Goal: Find specific page/section: Find specific page/section

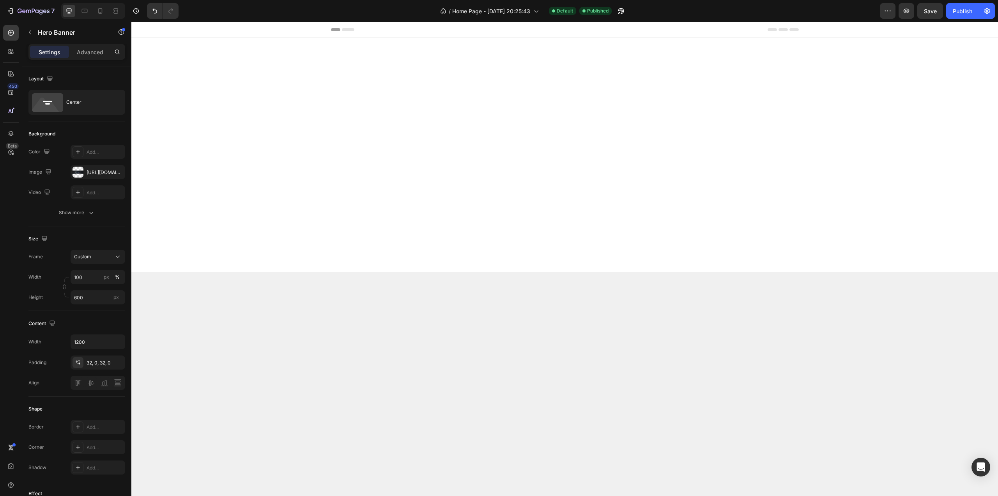
scroll to position [585, 0]
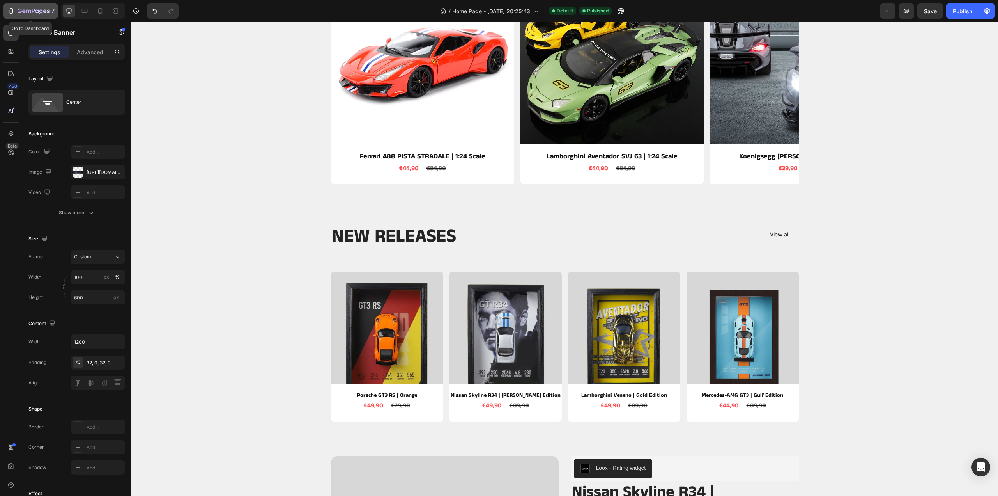
click at [18, 13] on icon "button" at bounding box center [34, 11] width 32 height 7
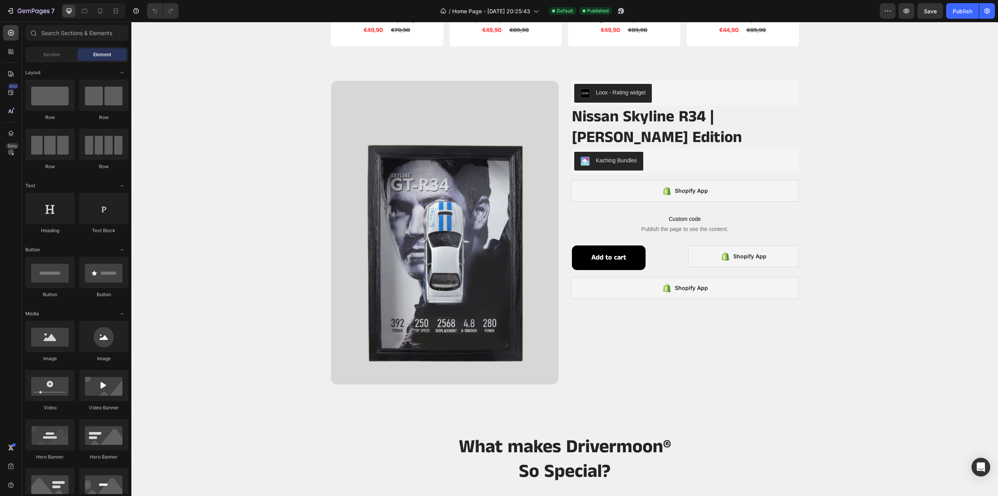
scroll to position [936, 0]
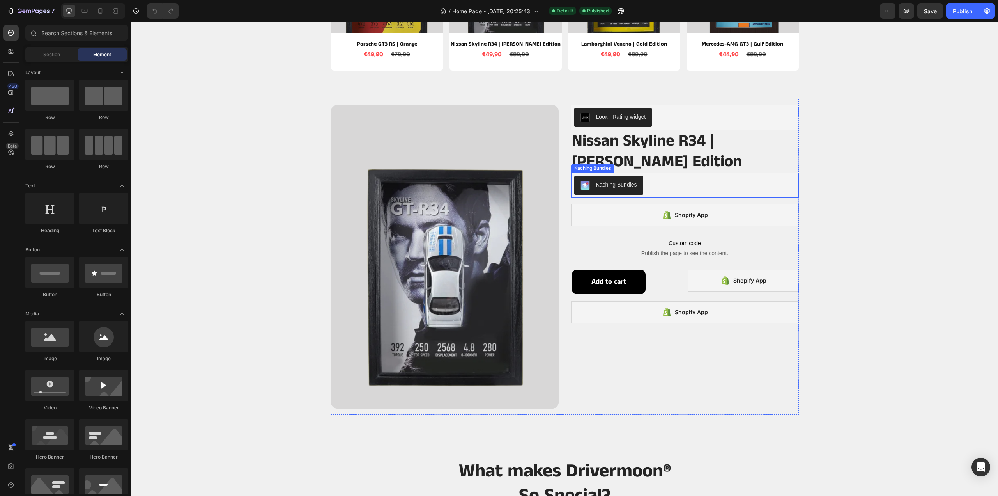
click at [651, 179] on div "Kaching Bundles" at bounding box center [685, 185] width 222 height 19
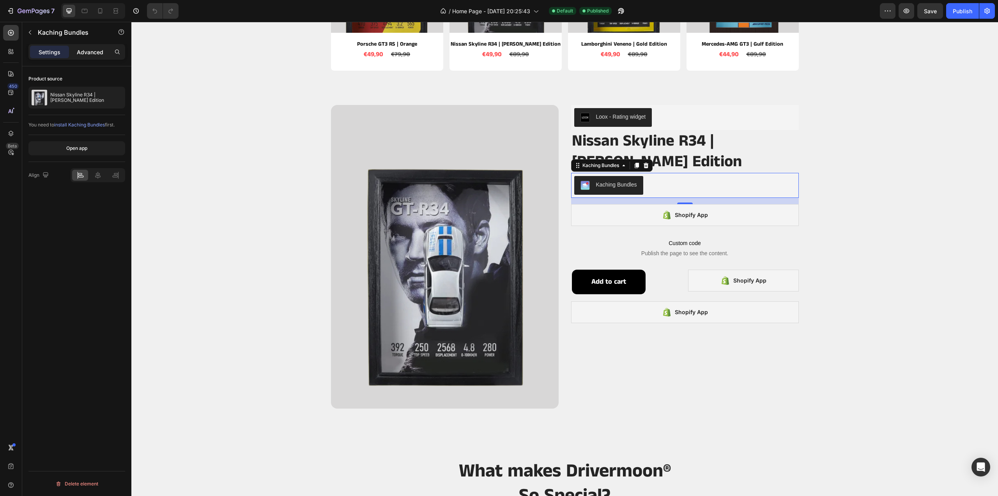
click at [94, 53] on p "Advanced" at bounding box center [90, 52] width 27 height 8
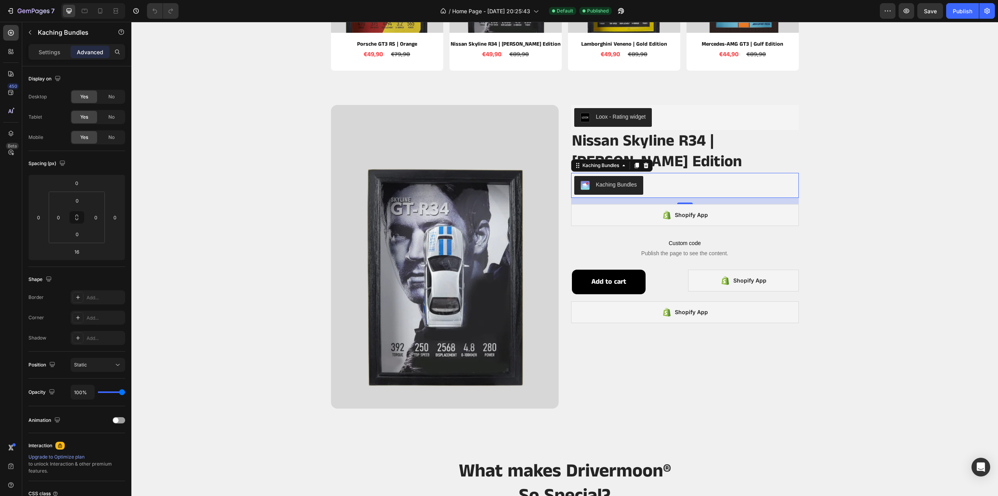
click at [46, 53] on p "Settings" at bounding box center [50, 52] width 22 height 8
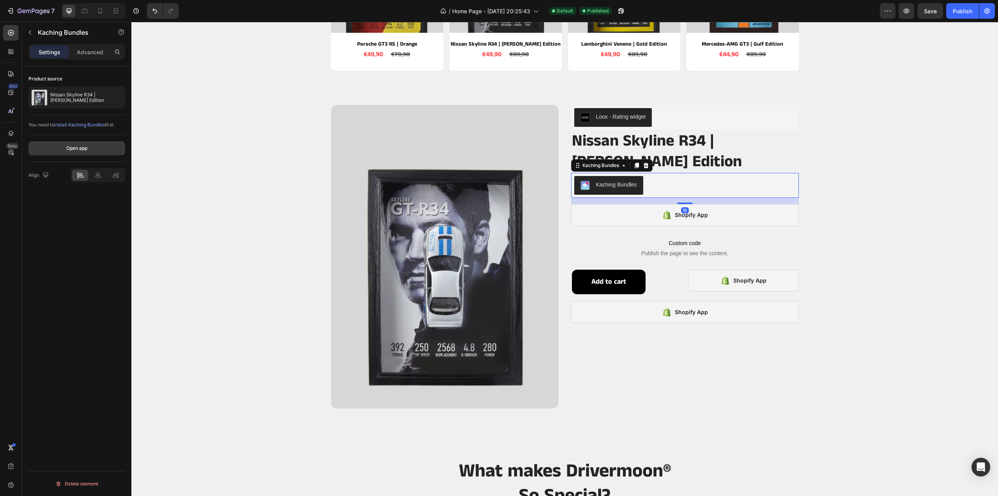
click at [77, 145] on div "Open app" at bounding box center [76, 148] width 21 height 7
